Goal: Find specific page/section: Find specific page/section

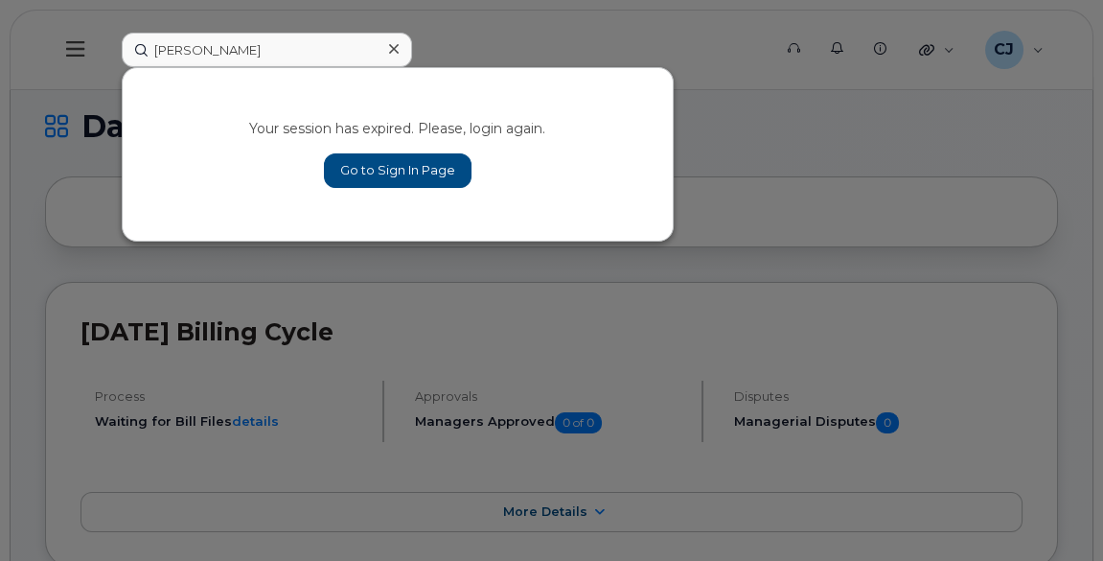
type input "[PERSON_NAME]"
click at [347, 171] on link "Go to Sign In Page" at bounding box center [398, 170] width 148 height 34
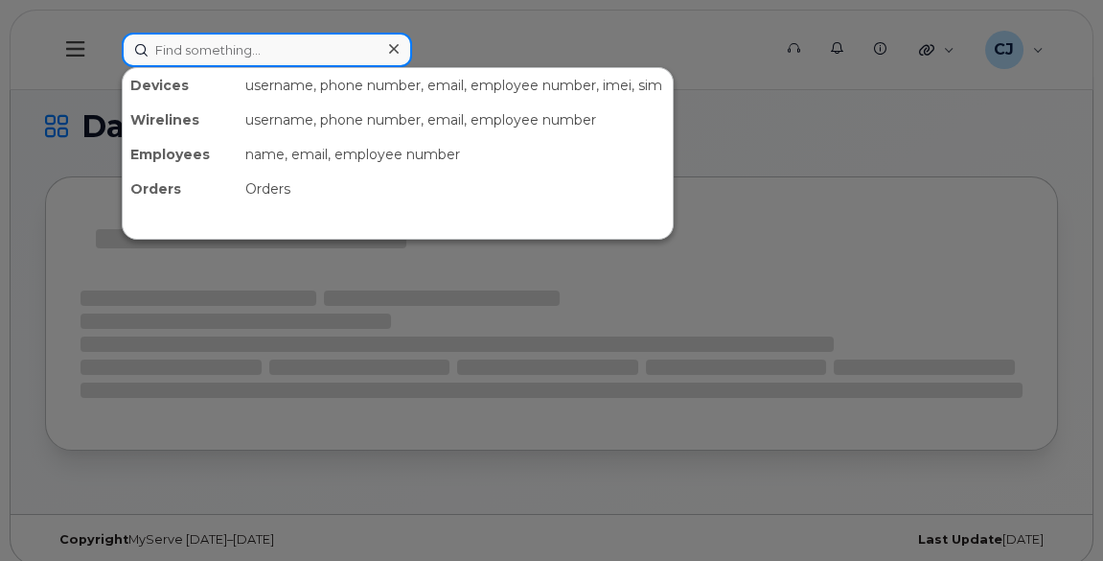
click at [226, 42] on input at bounding box center [267, 50] width 290 height 34
paste input "[PERSON_NAME]"
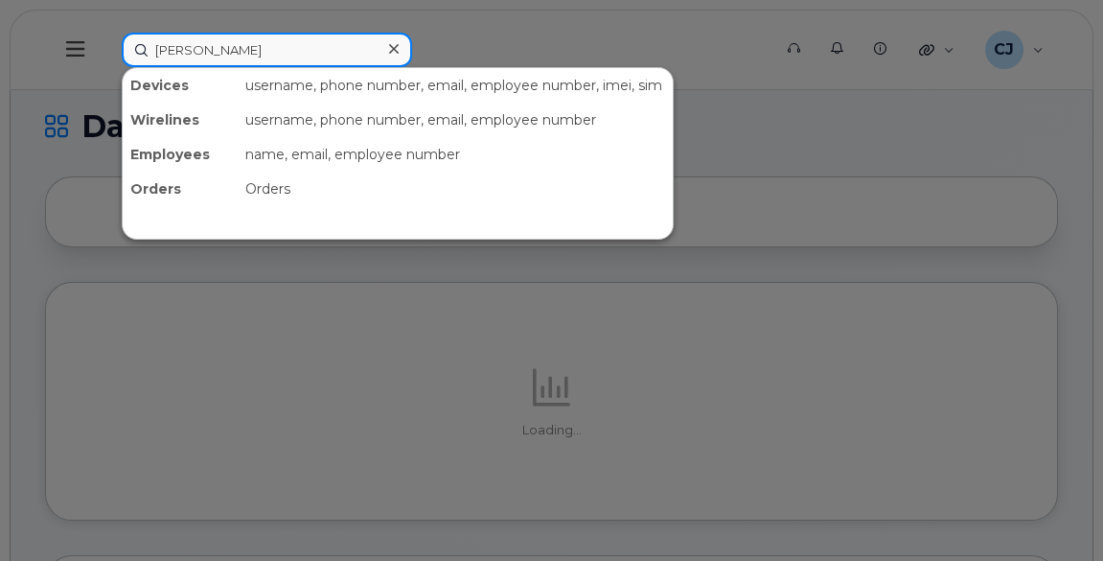
click at [228, 42] on input "[PERSON_NAME]" at bounding box center [267, 50] width 290 height 34
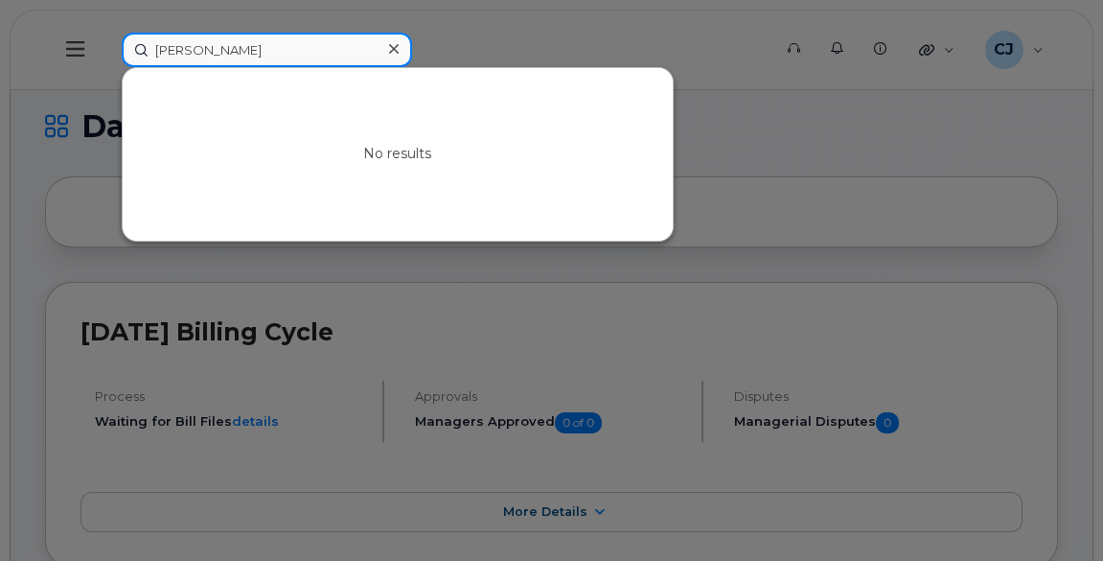
paste input "uchard"
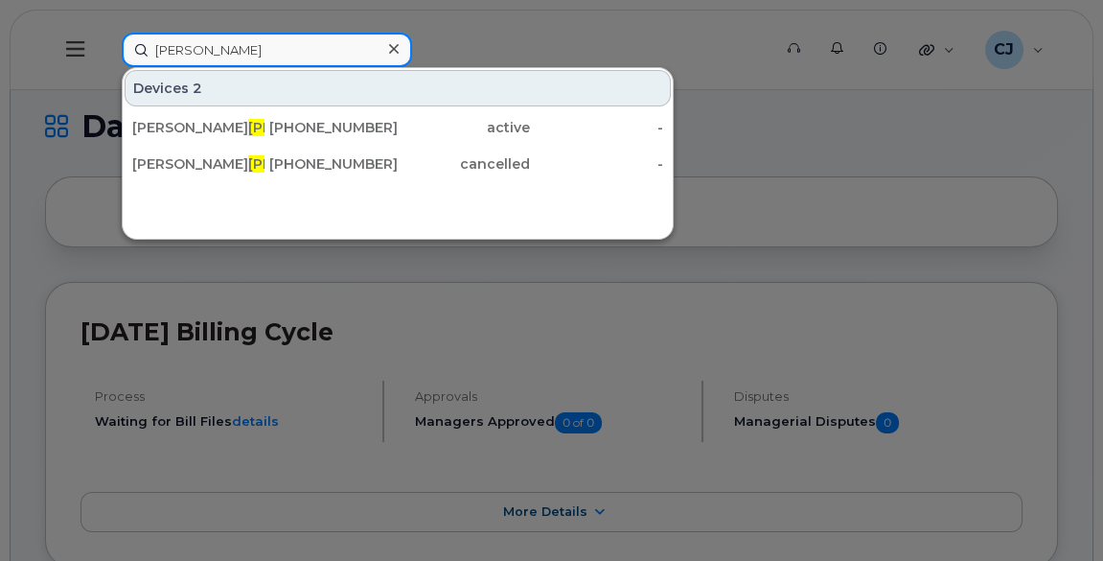
type input "[PERSON_NAME]"
